Goal: Find specific page/section: Find specific page/section

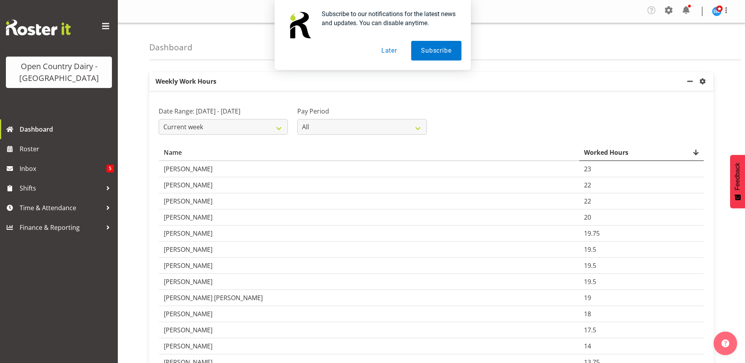
click at [391, 53] on button "Later" at bounding box center [389, 51] width 35 height 20
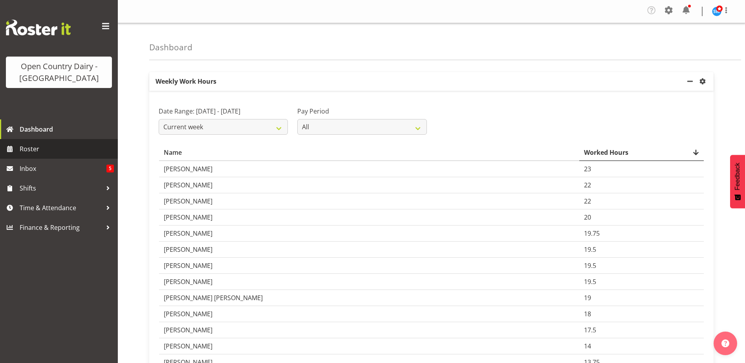
click at [18, 146] on link "Roster" at bounding box center [59, 149] width 118 height 20
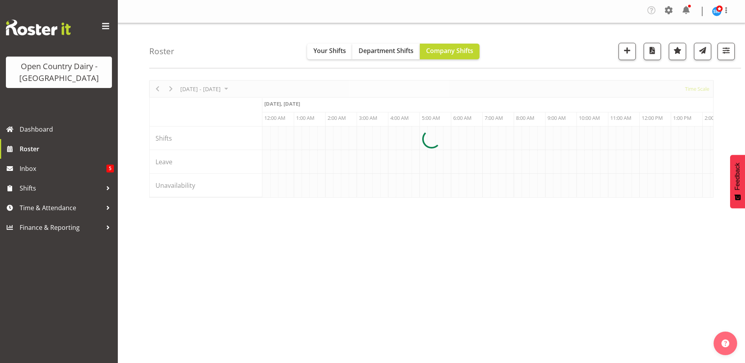
scroll to position [0, 754]
